Goal: Task Accomplishment & Management: Manage account settings

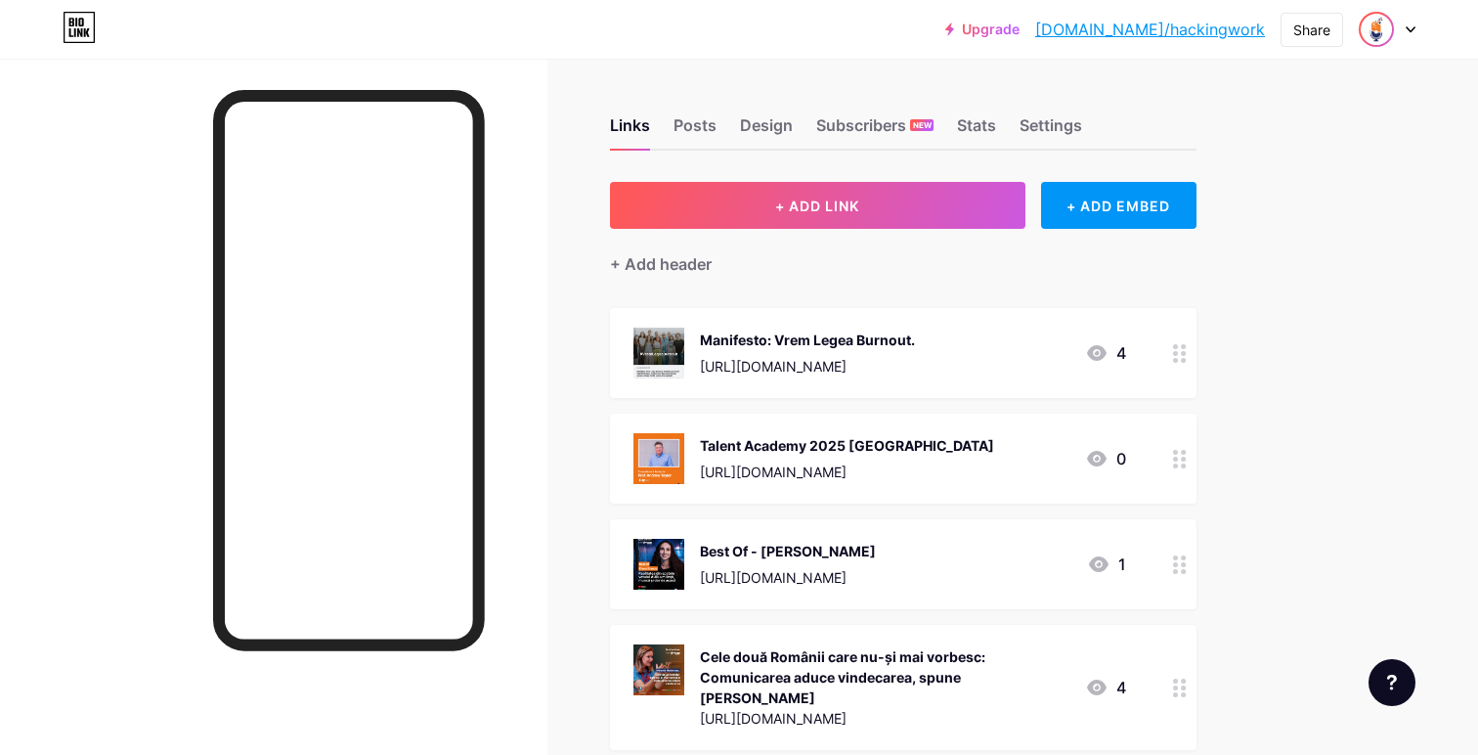
click at [1377, 27] on img at bounding box center [1376, 29] width 31 height 31
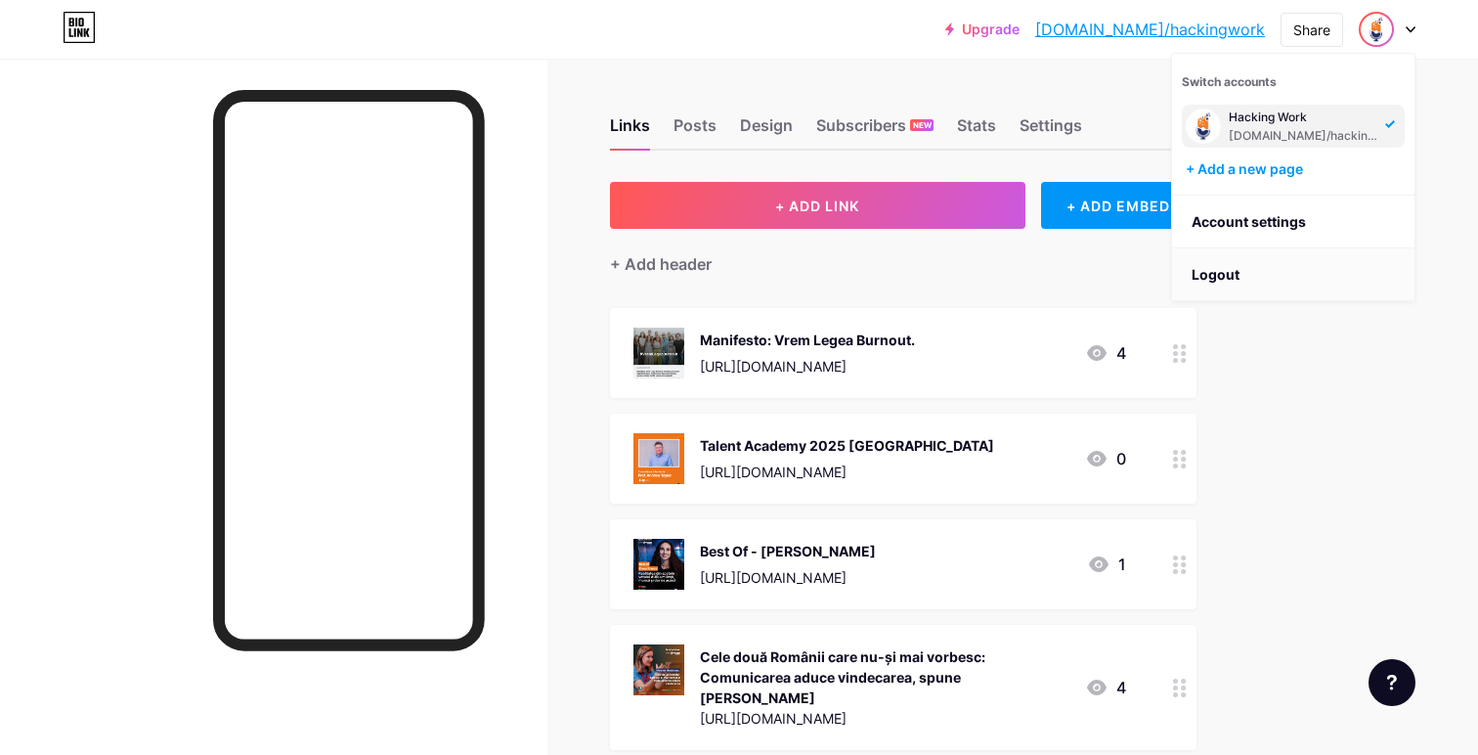
click at [1240, 273] on li "Logout" at bounding box center [1293, 274] width 242 height 53
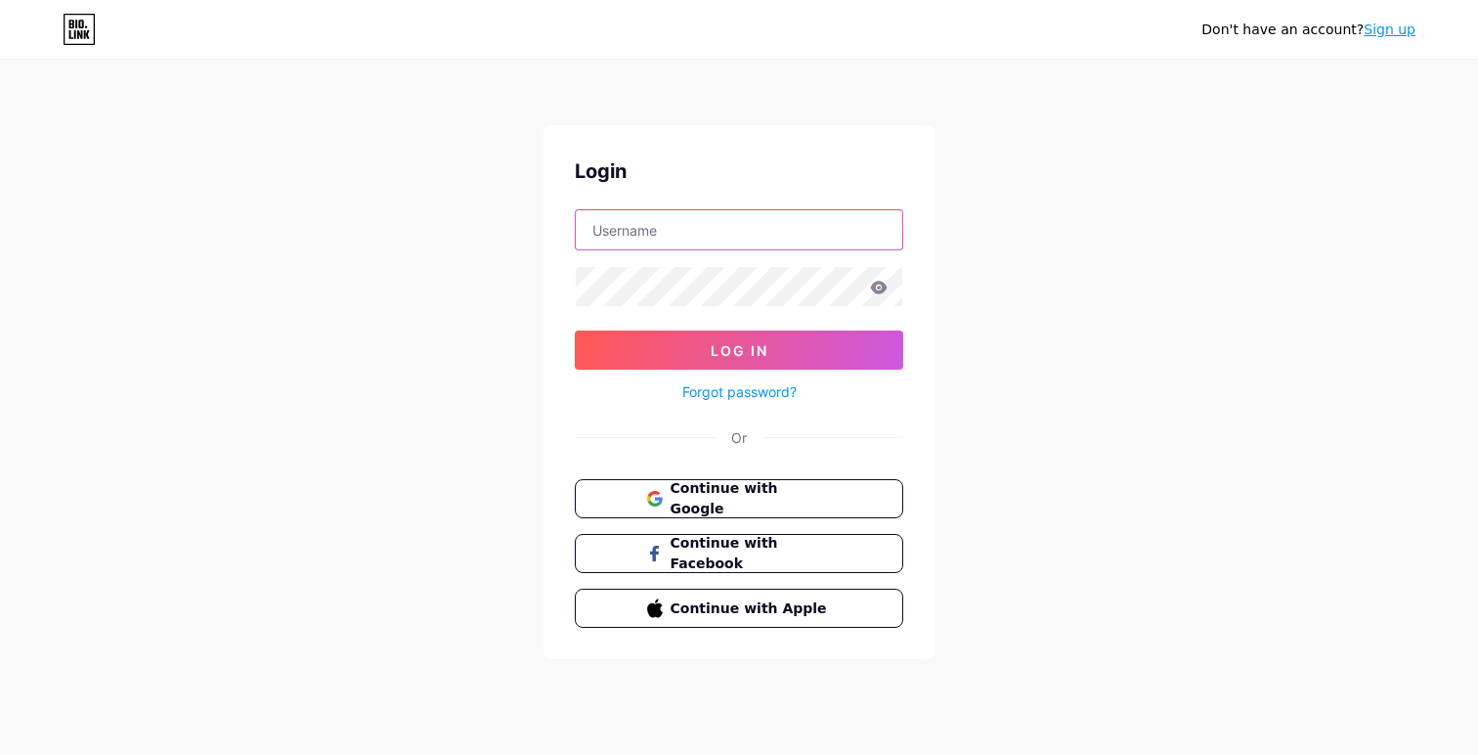
click at [756, 218] on input "text" at bounding box center [739, 229] width 327 height 39
type input "[EMAIL_ADDRESS][DOMAIN_NAME]"
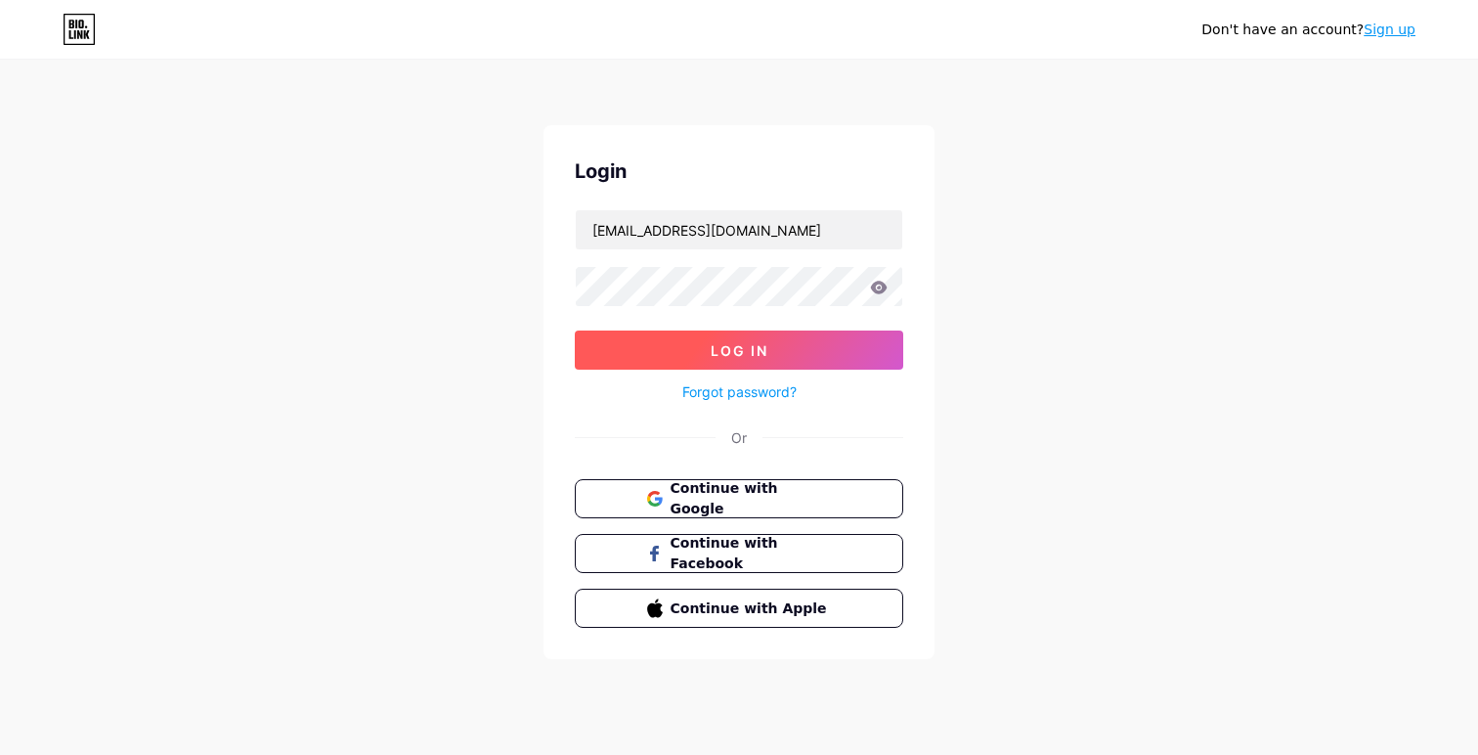
click at [732, 336] on button "Log In" at bounding box center [739, 349] width 328 height 39
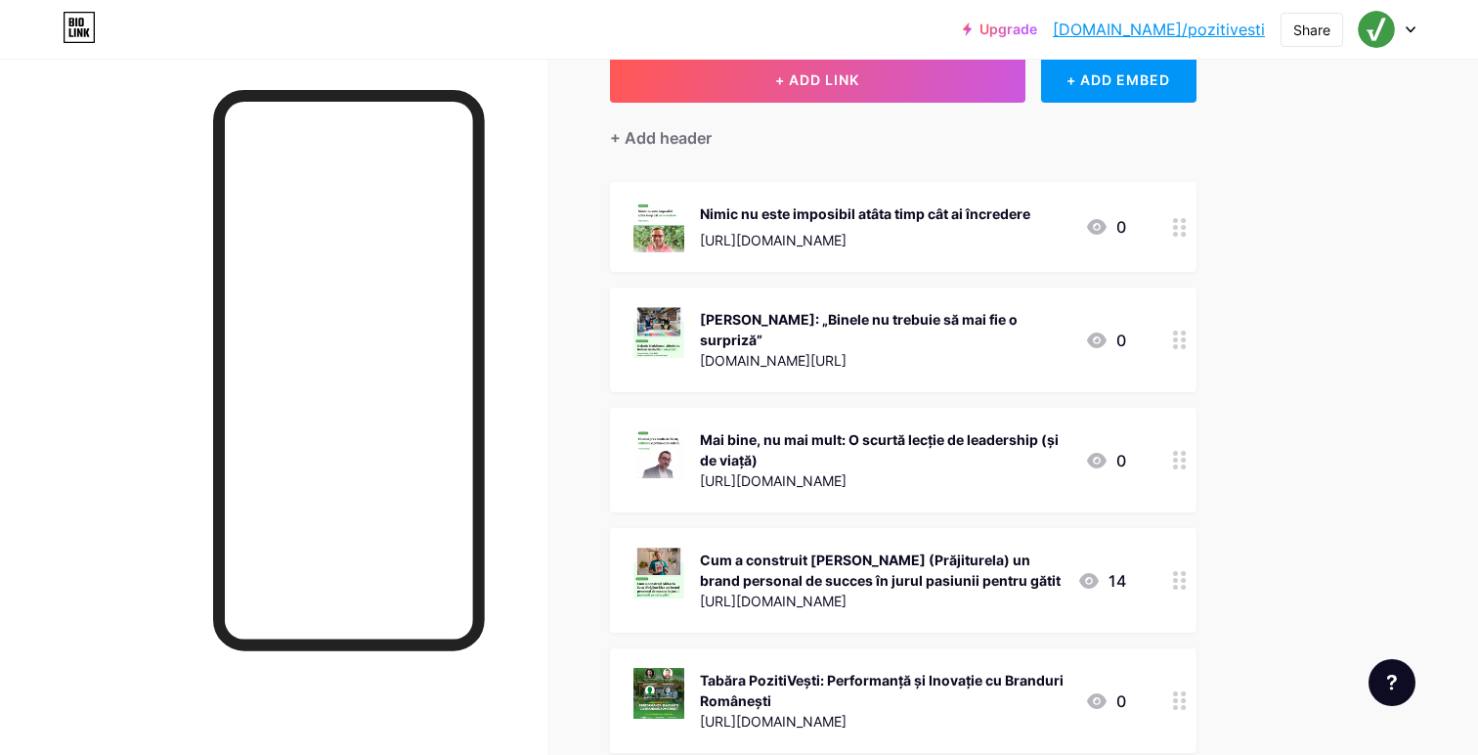
scroll to position [136, 0]
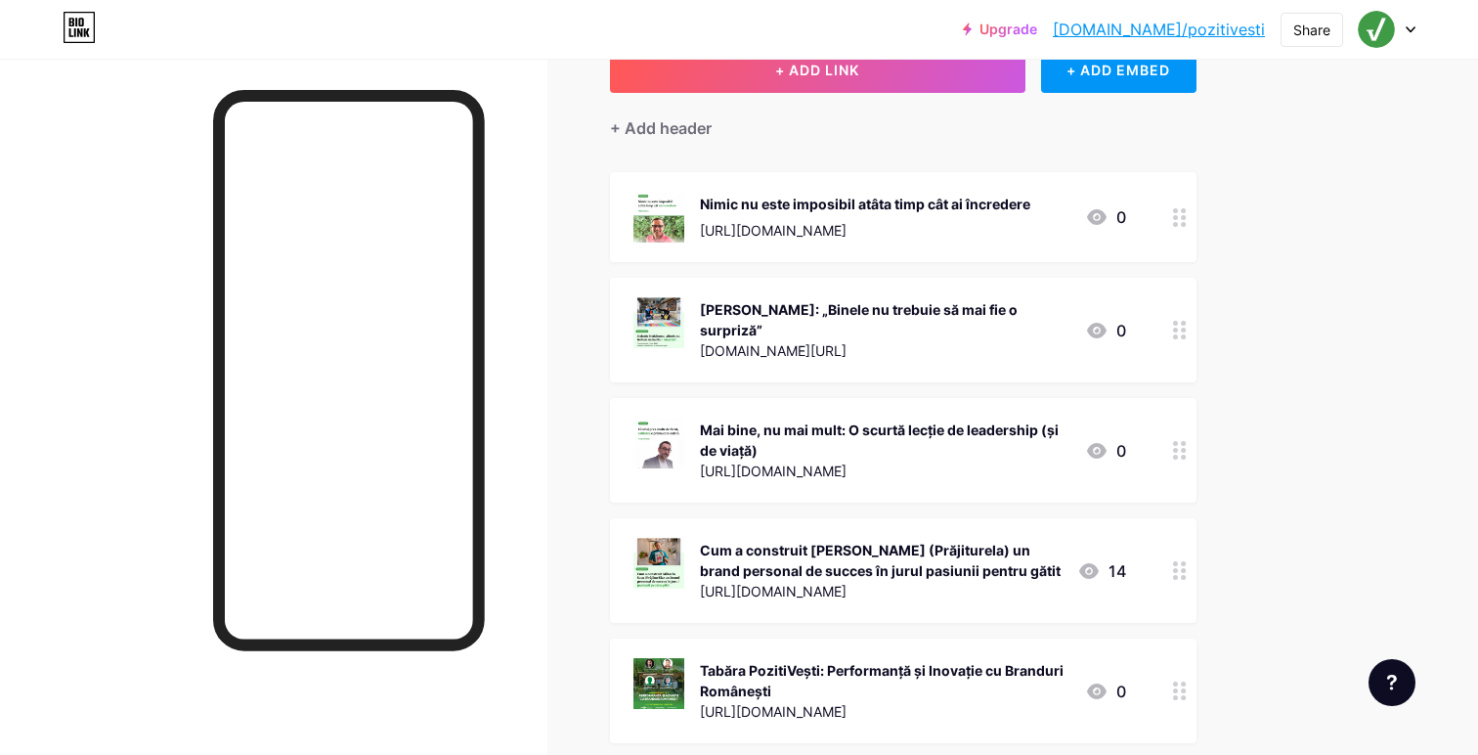
click at [1180, 442] on icon at bounding box center [1180, 450] width 14 height 19
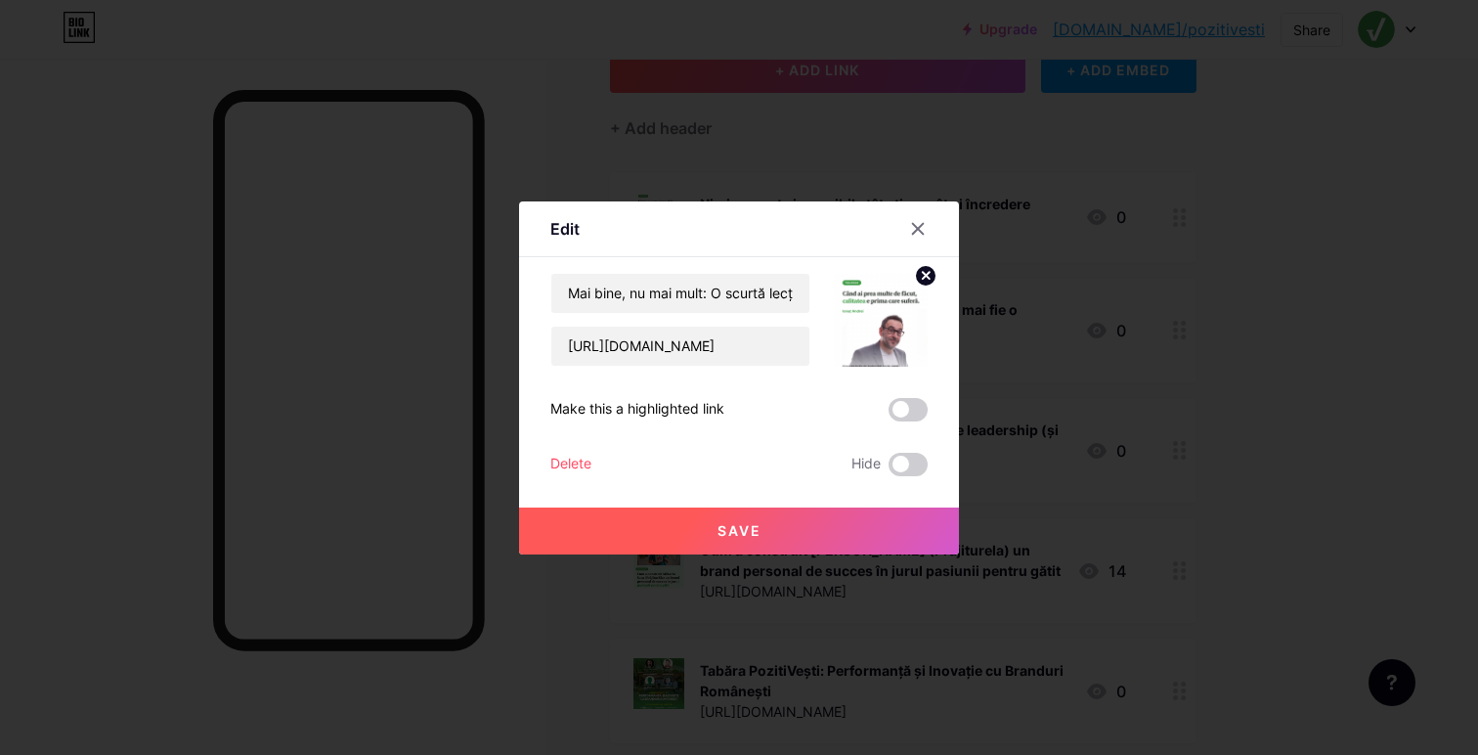
click at [589, 453] on div "Delete" at bounding box center [570, 464] width 41 height 23
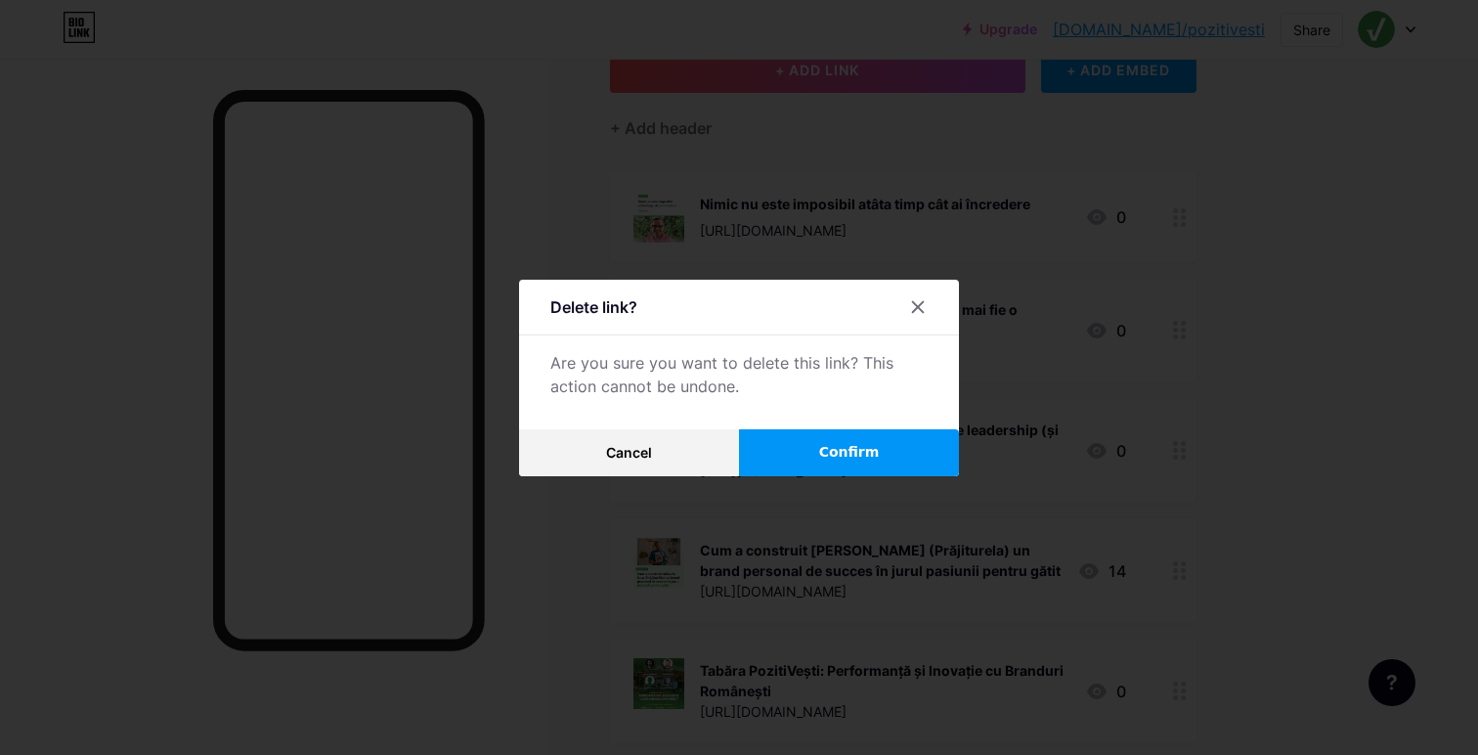
click at [827, 436] on button "Confirm" at bounding box center [849, 452] width 220 height 47
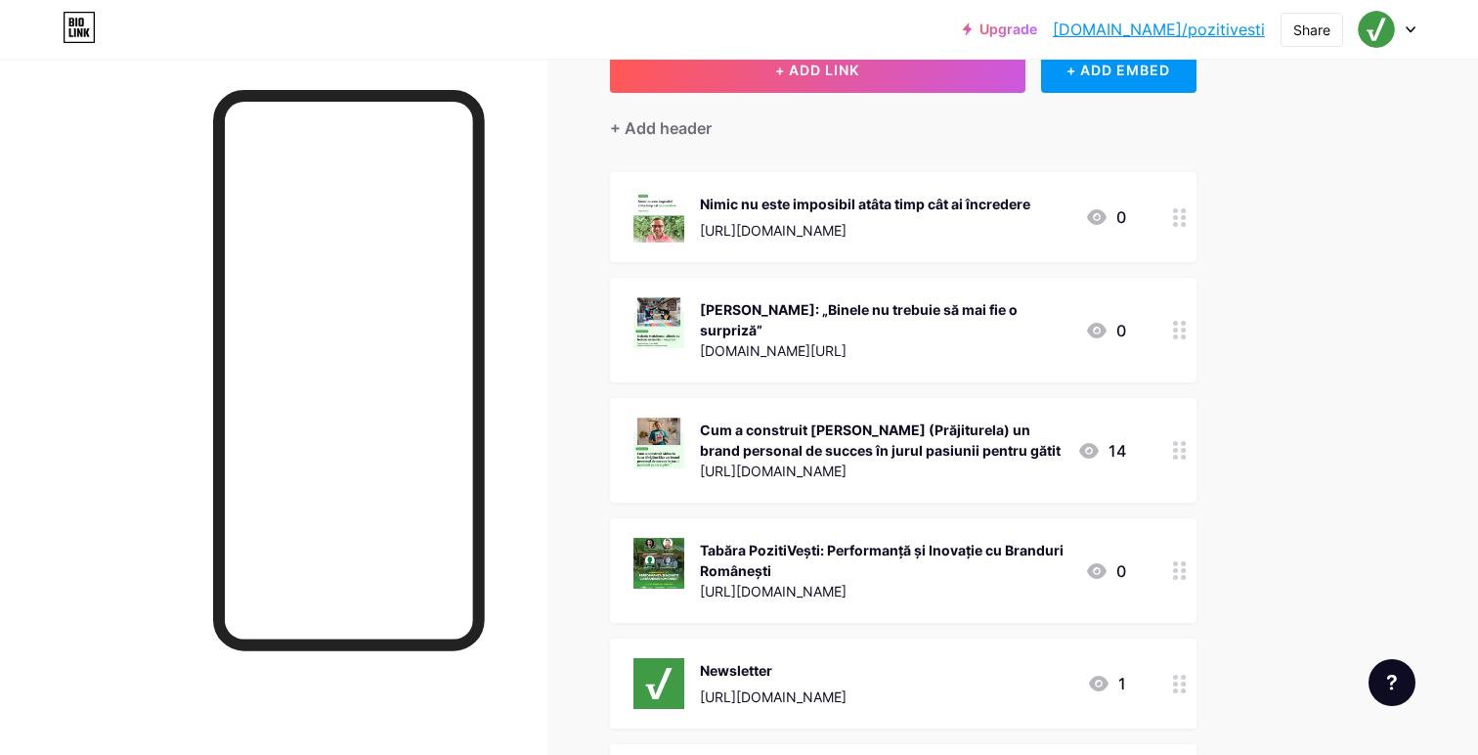
click at [1178, 462] on div at bounding box center [1179, 450] width 33 height 105
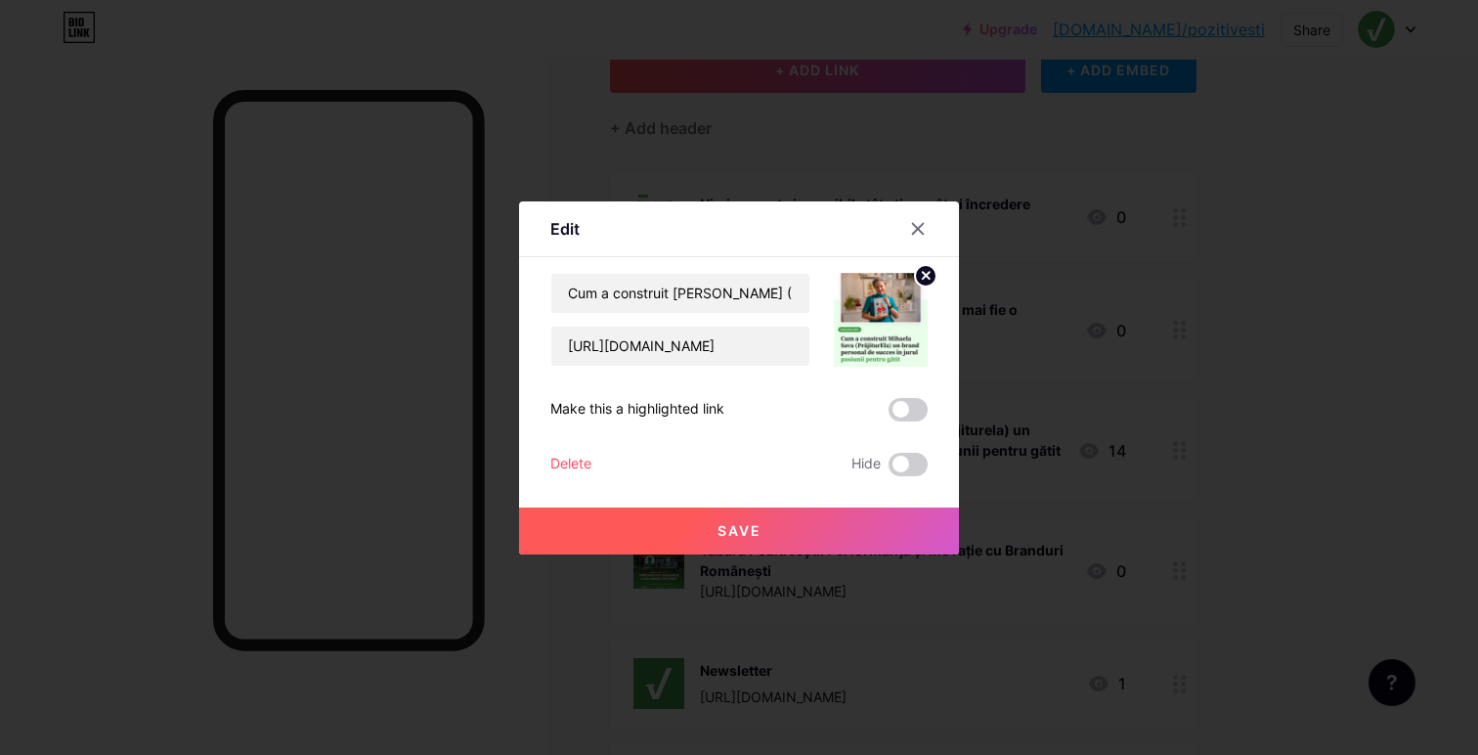
click at [588, 463] on div "Delete" at bounding box center [570, 464] width 41 height 23
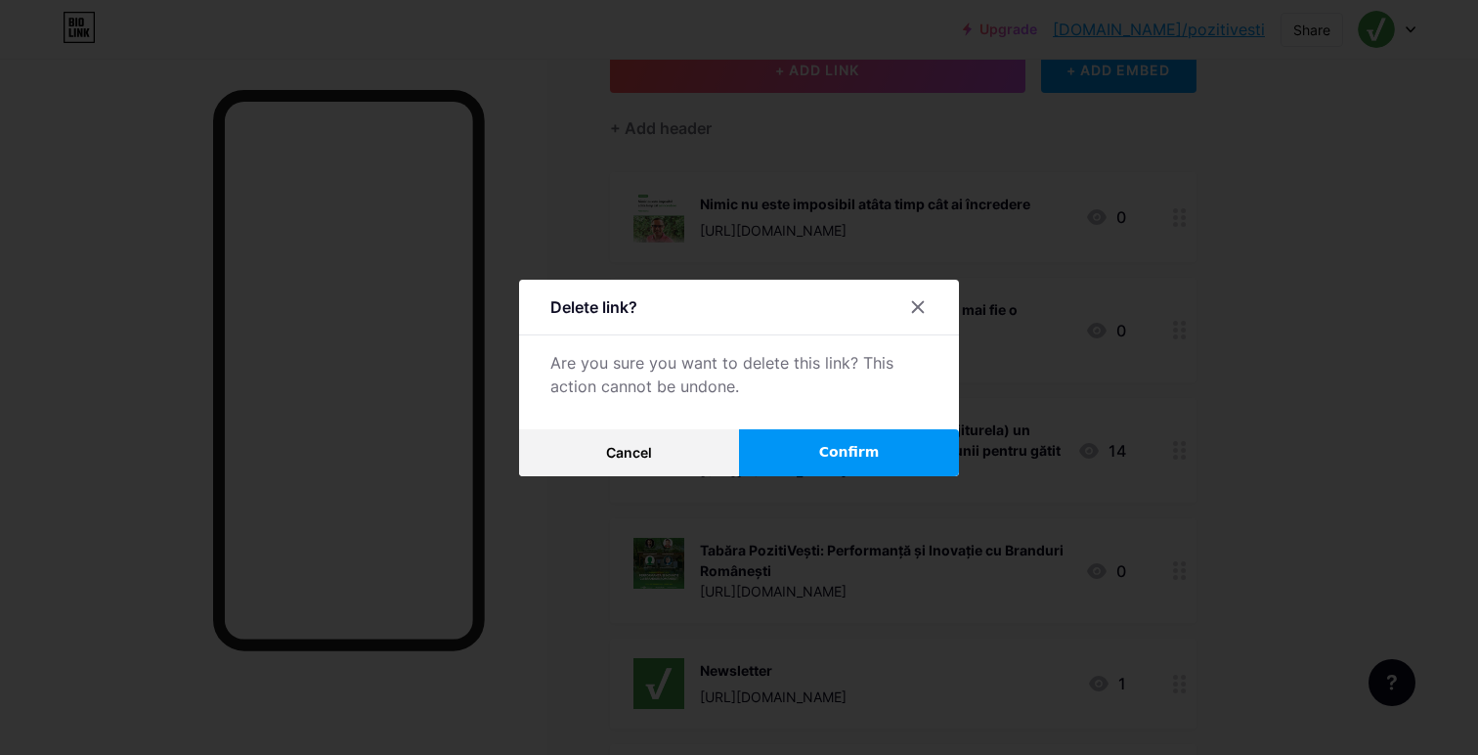
click at [793, 453] on button "Confirm" at bounding box center [849, 452] width 220 height 47
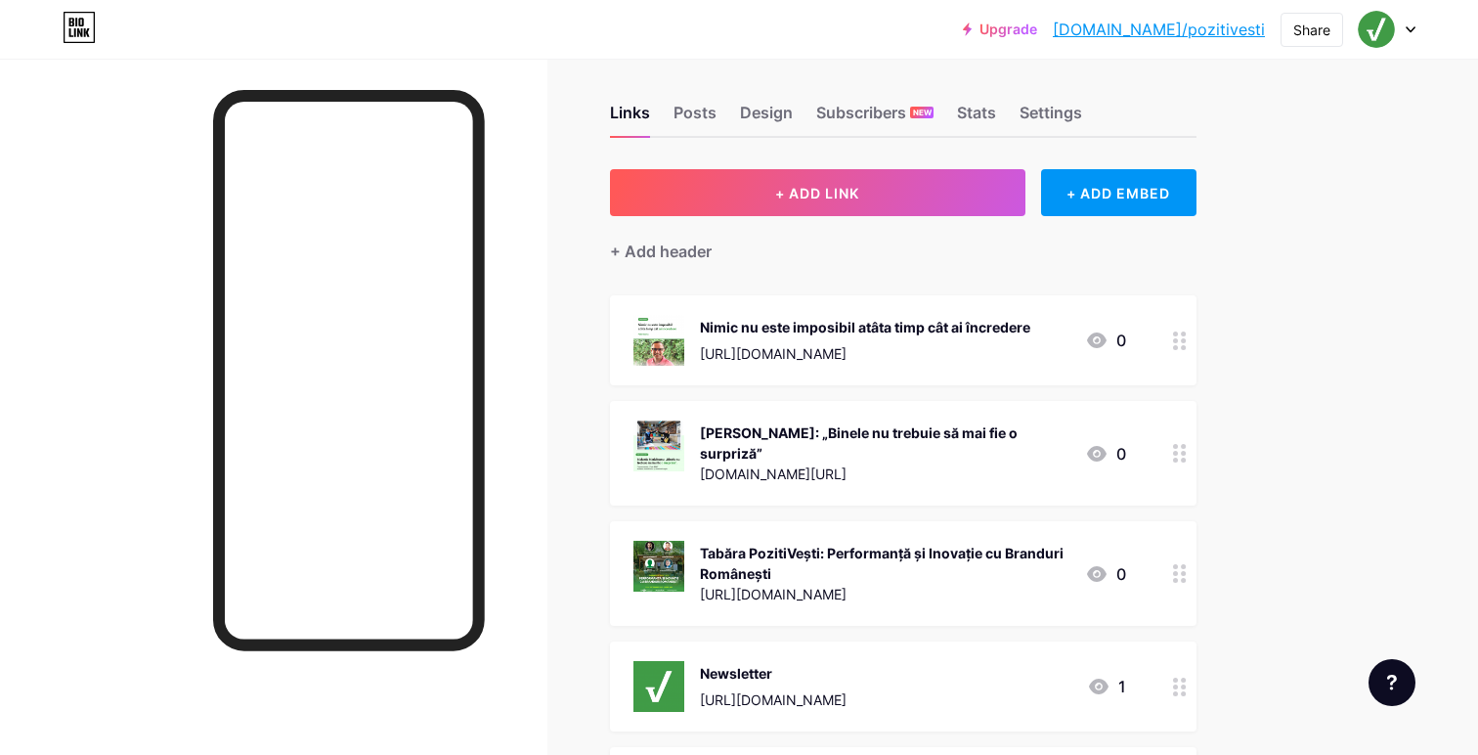
scroll to position [0, 0]
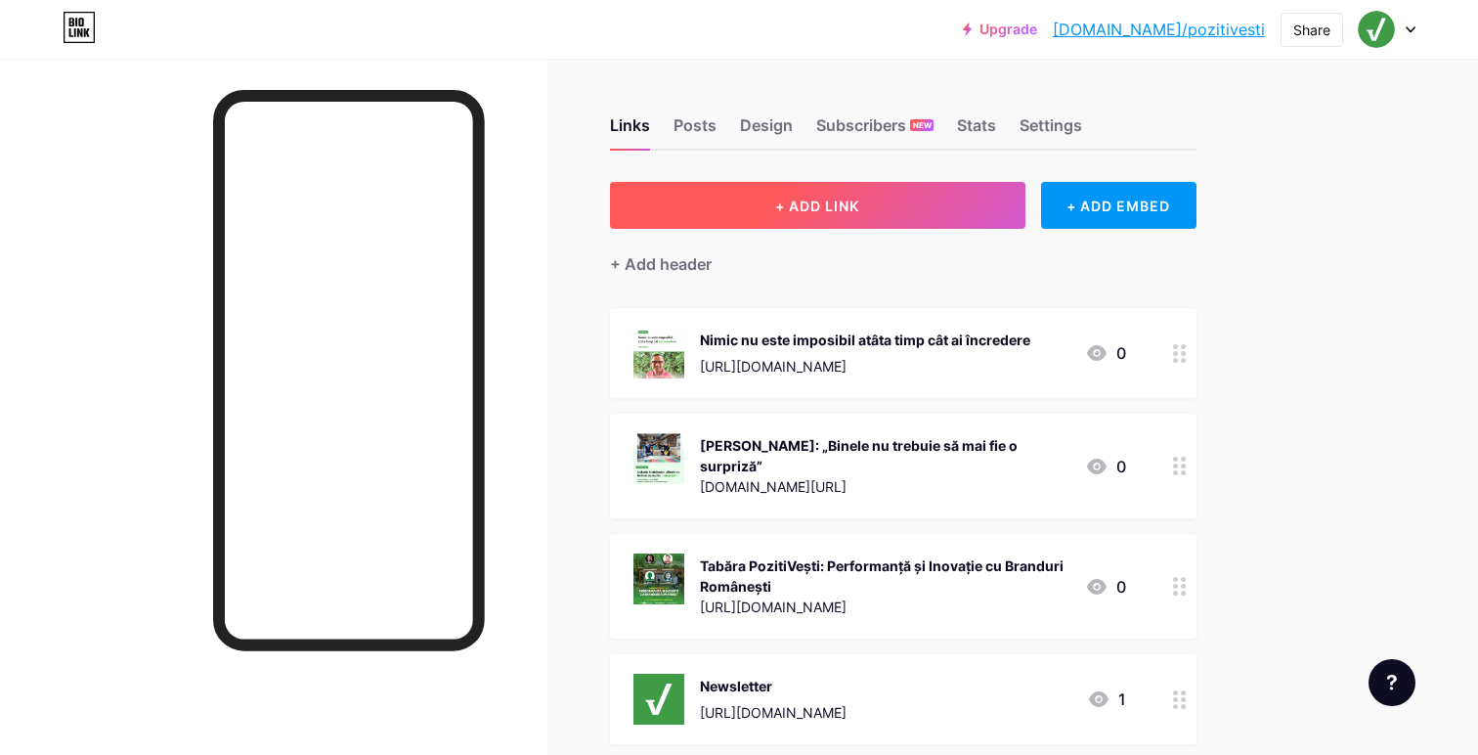
click at [787, 204] on span "+ ADD LINK" at bounding box center [817, 205] width 84 height 17
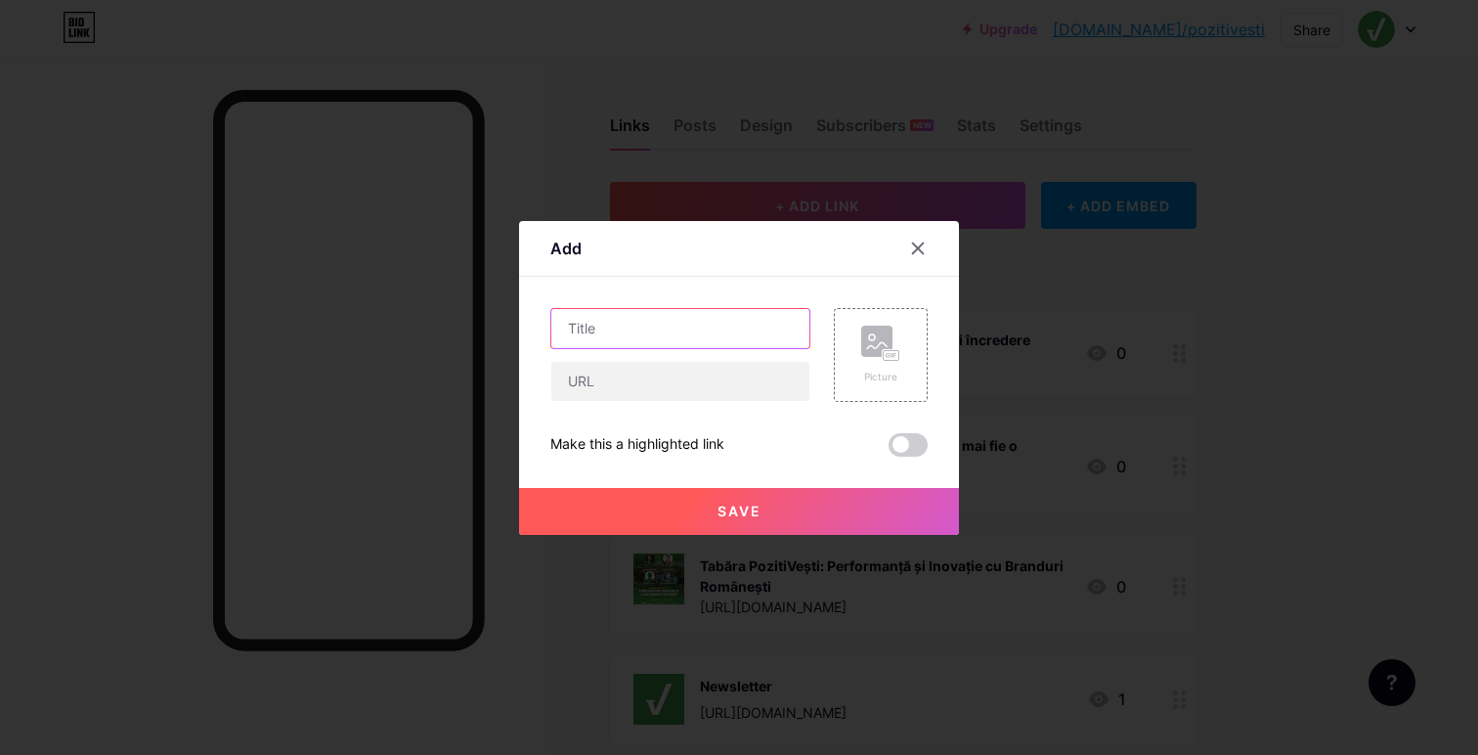
click at [673, 324] on input "text" at bounding box center [680, 328] width 258 height 39
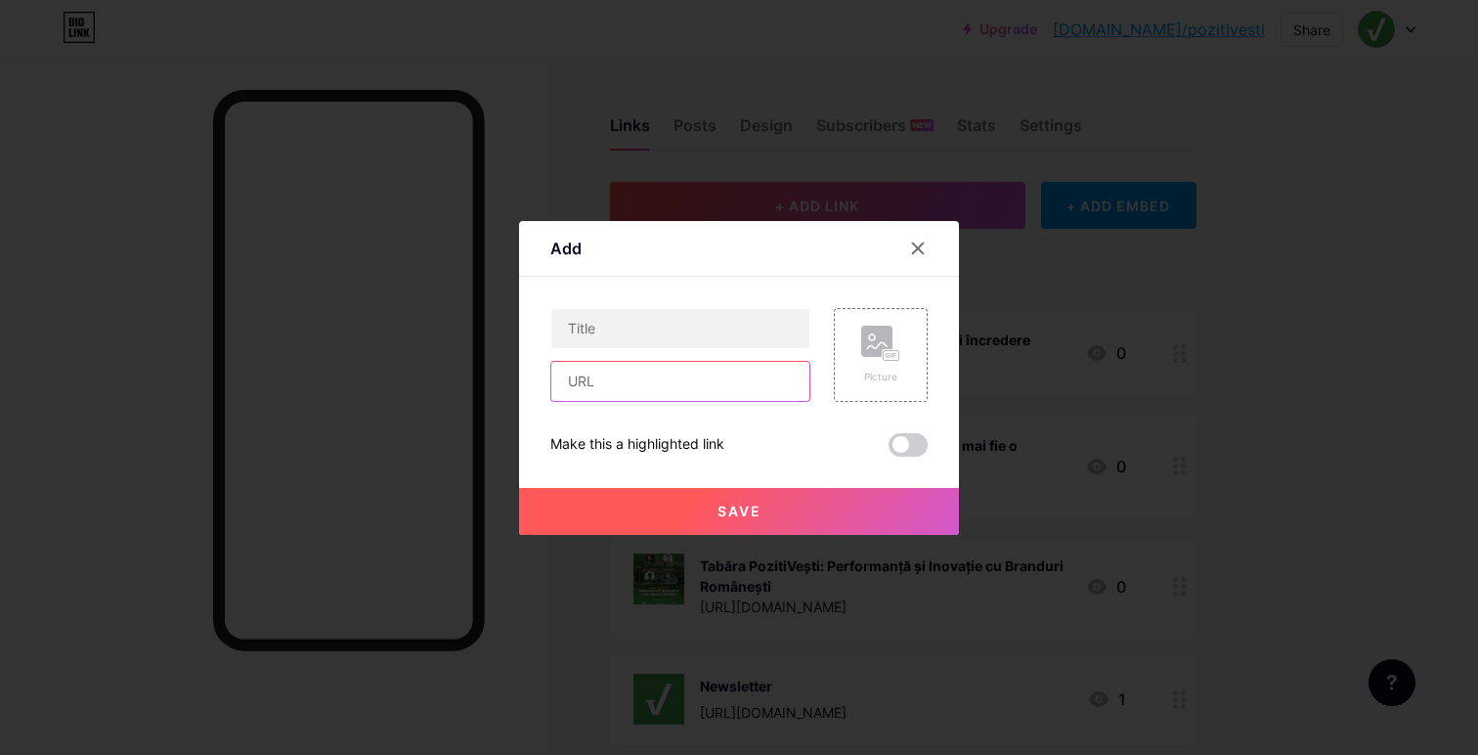
click at [643, 372] on input "text" at bounding box center [680, 381] width 258 height 39
paste input "[URL][DOMAIN_NAME]"
type input "[URL][DOMAIN_NAME]"
click at [847, 350] on div "Picture" at bounding box center [881, 355] width 94 height 94
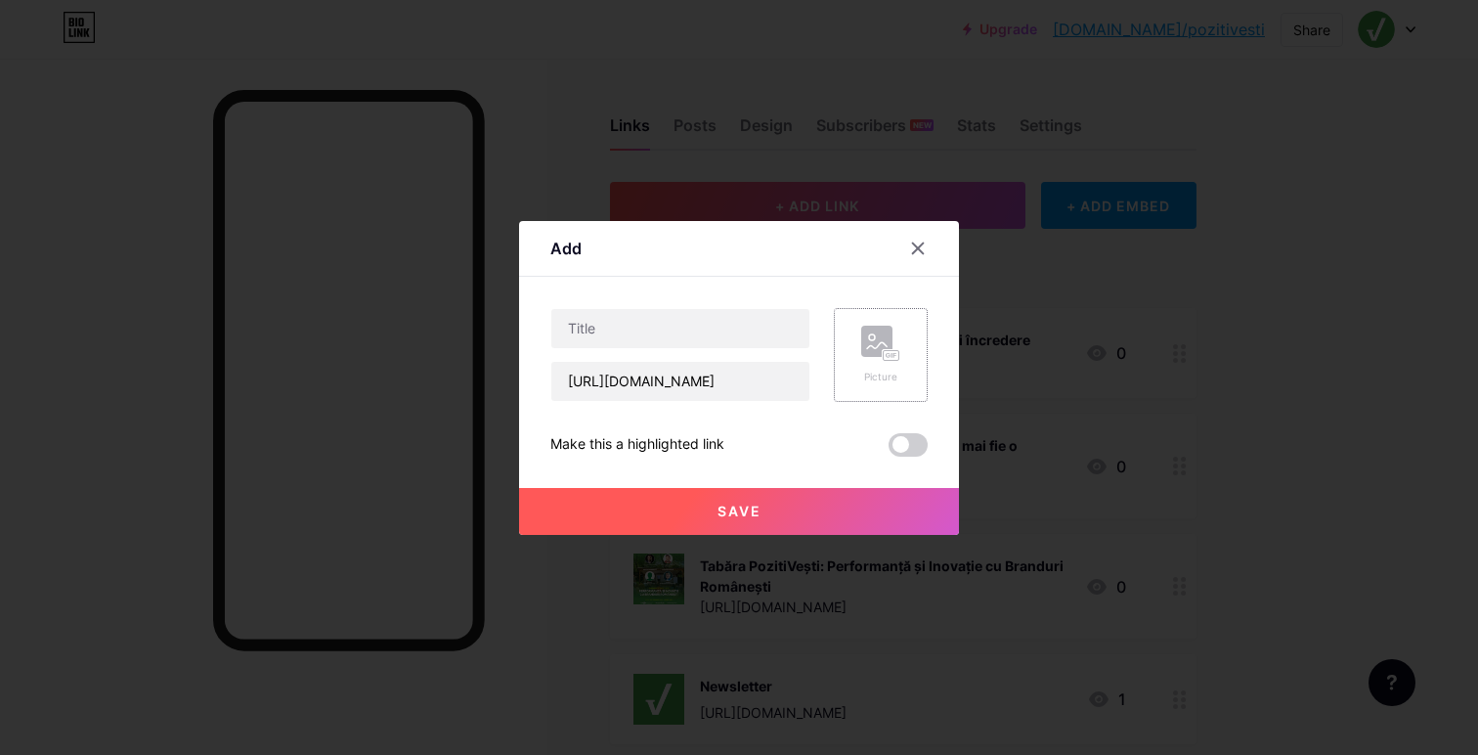
scroll to position [0, 0]
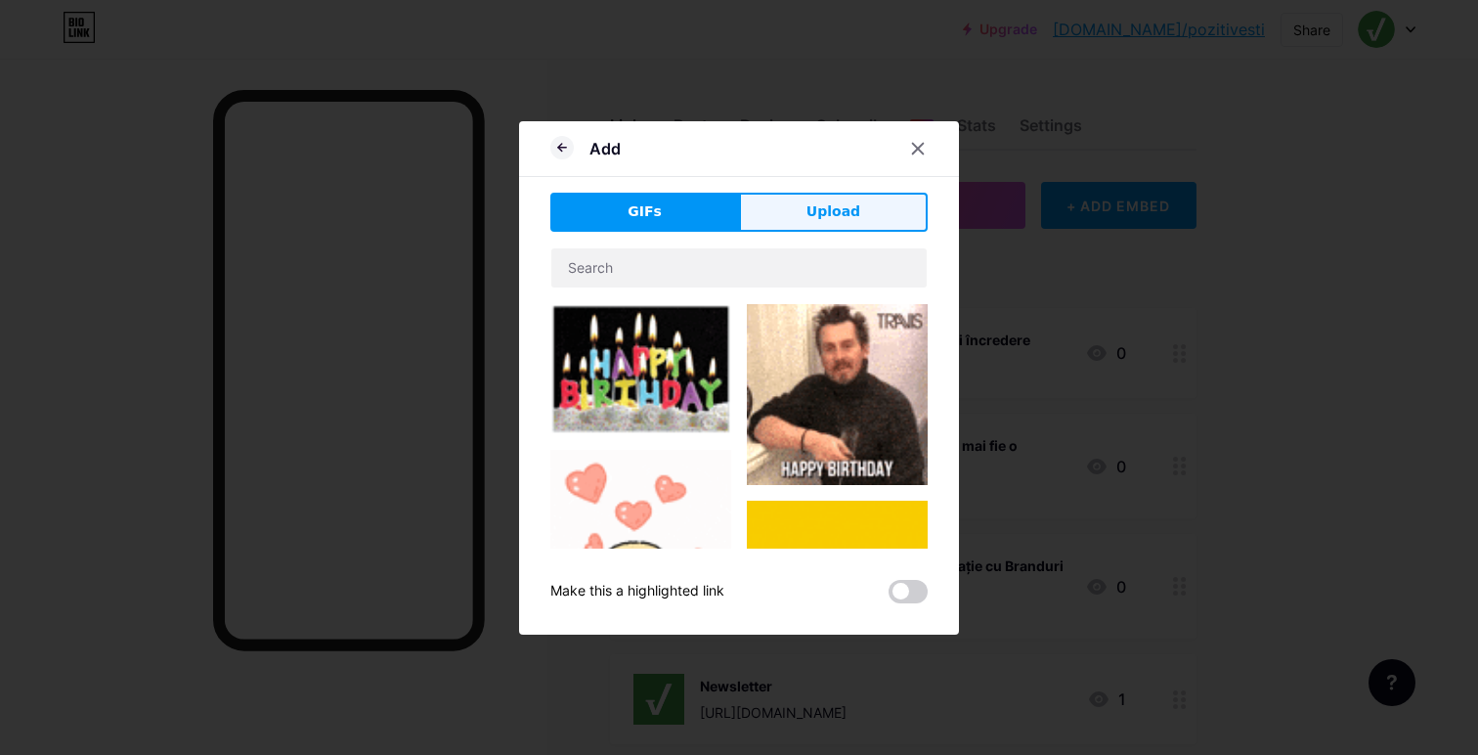
click at [880, 221] on button "Upload" at bounding box center [833, 212] width 189 height 39
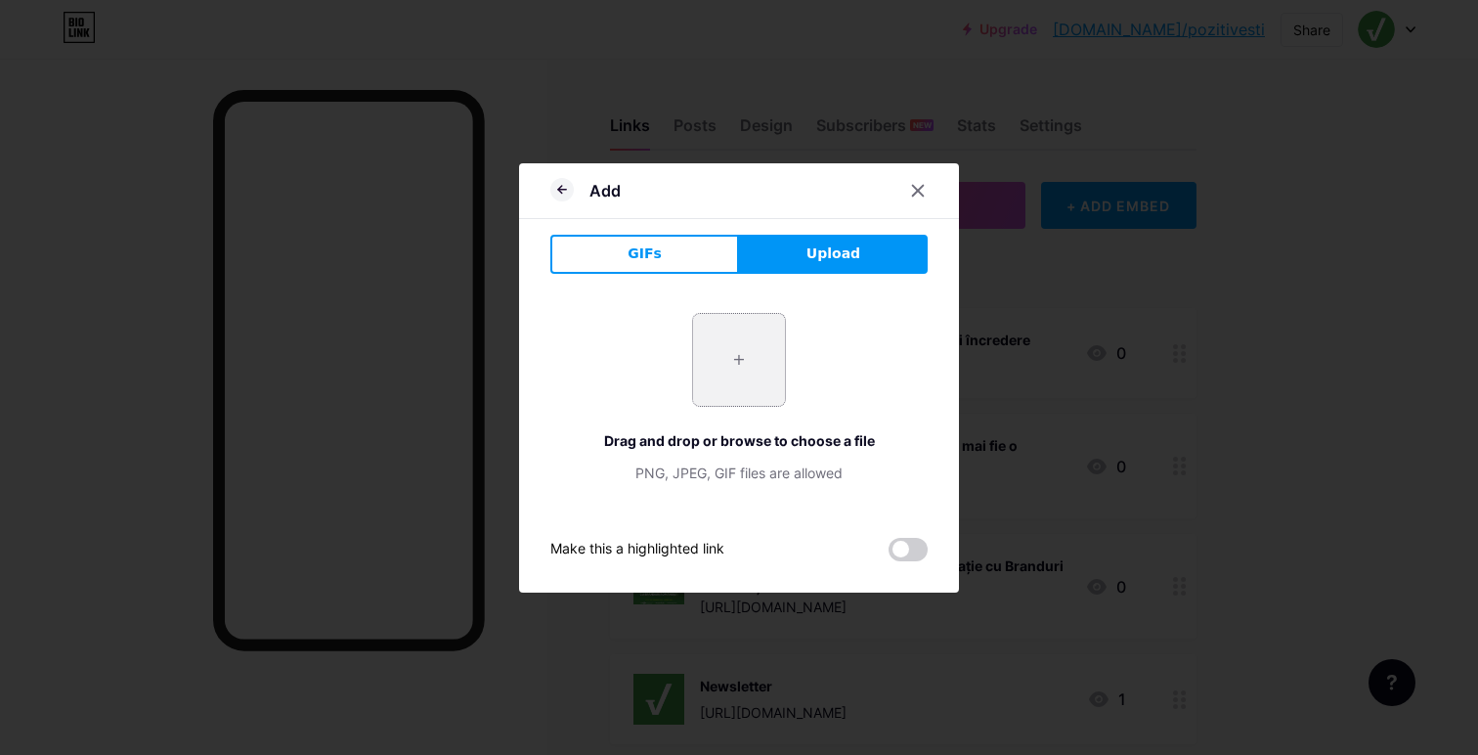
click at [730, 341] on input "file" at bounding box center [739, 360] width 92 height 92
type input "C:\fakepath\01 - FB (3).png"
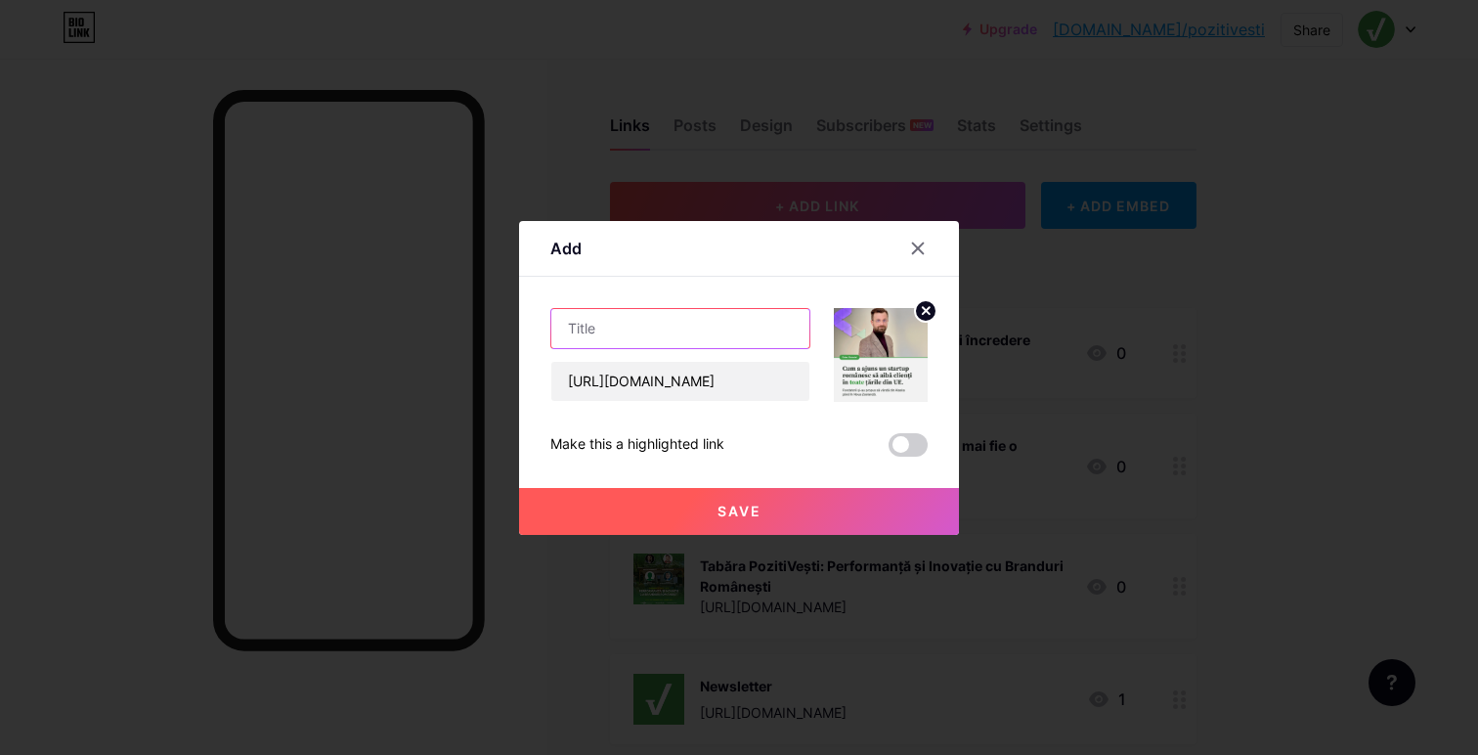
click at [588, 327] on input "text" at bounding box center [680, 328] width 258 height 39
paste input "Cum a ajuns un startup românesc să aibă clienți în TOATE țările din [GEOGRAPHIC…"
type input "Cum a ajuns un startup românesc să aibă clienți în TOATE țările din [GEOGRAPHIC…"
click at [658, 510] on button "Save" at bounding box center [739, 511] width 440 height 47
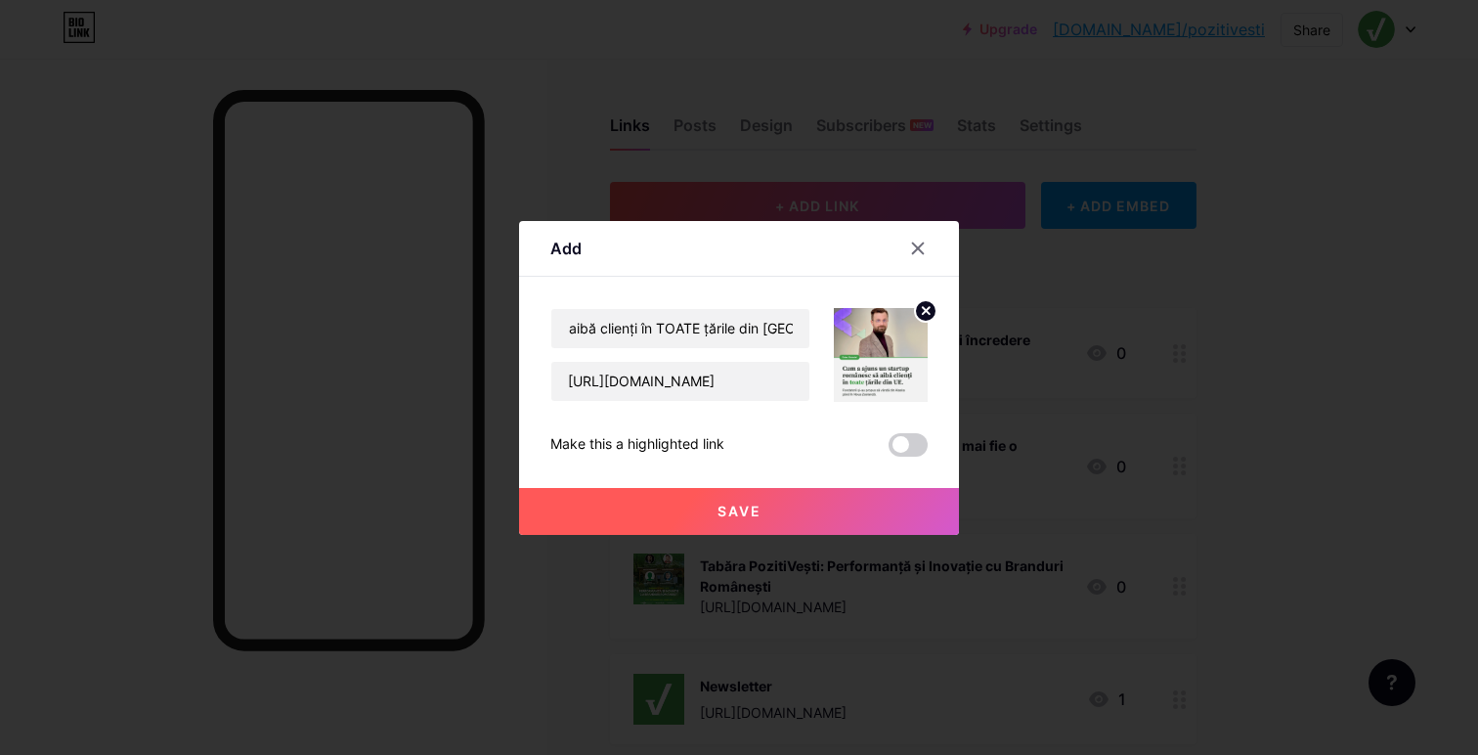
scroll to position [0, 0]
